Goal: Information Seeking & Learning: Find specific fact

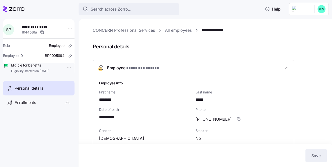
scroll to position [104, 0]
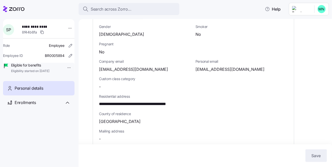
click at [21, 91] on span "Personal details" at bounding box center [29, 88] width 29 height 6
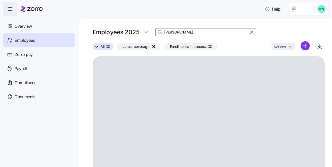
click at [183, 31] on input "[PERSON_NAME]" at bounding box center [205, 32] width 101 height 8
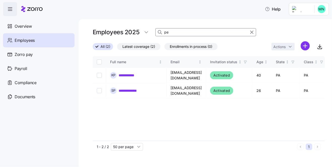
type input "p"
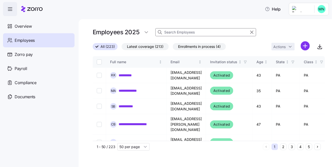
click at [179, 32] on input at bounding box center [205, 32] width 101 height 8
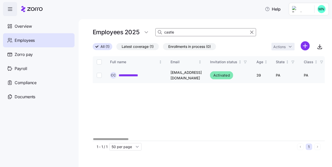
type input "castle"
click at [133, 77] on link "**********" at bounding box center [132, 75] width 26 height 5
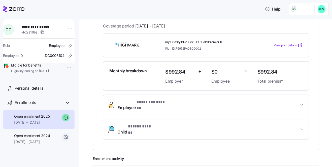
scroll to position [104, 0]
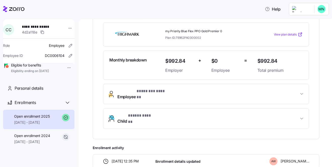
click at [214, 113] on span "Child * ***** ****** *" at bounding box center [207, 119] width 181 height 12
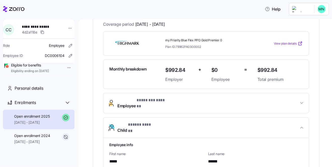
scroll to position [87, 0]
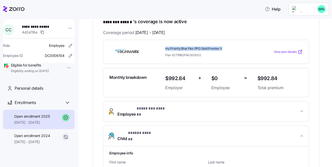
drag, startPoint x: 225, startPoint y: 47, endPoint x: 165, endPoint y: 45, distance: 59.9
click at [165, 45] on div "my Priority Blue Flex PPO Gold Premier 0 Plan ID: 79962PA0300002" at bounding box center [209, 52] width 92 height 15
copy span "my Priority Blue Flex PPO Gold Premier 0"
drag, startPoint x: 280, startPoint y: 77, endPoint x: 258, endPoint y: 78, distance: 21.7
click at [258, 78] on span "$992.84" at bounding box center [279, 78] width 45 height 8
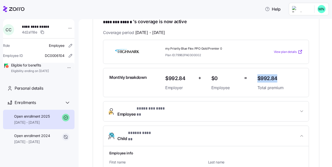
copy span "$992.84"
